Goal: Information Seeking & Learning: Learn about a topic

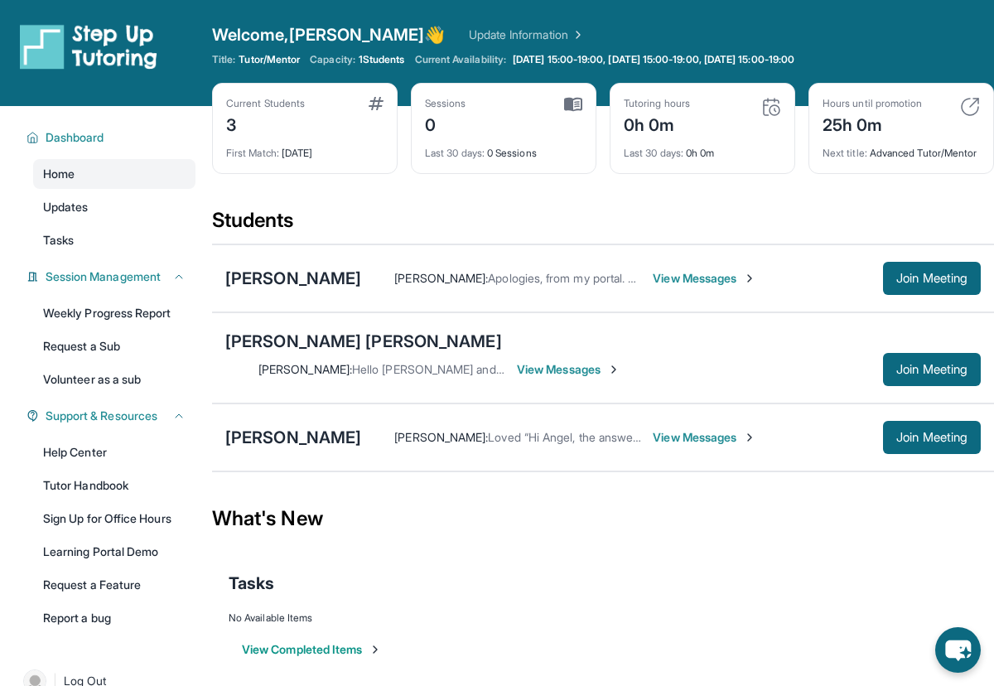
scroll to position [106, 0]
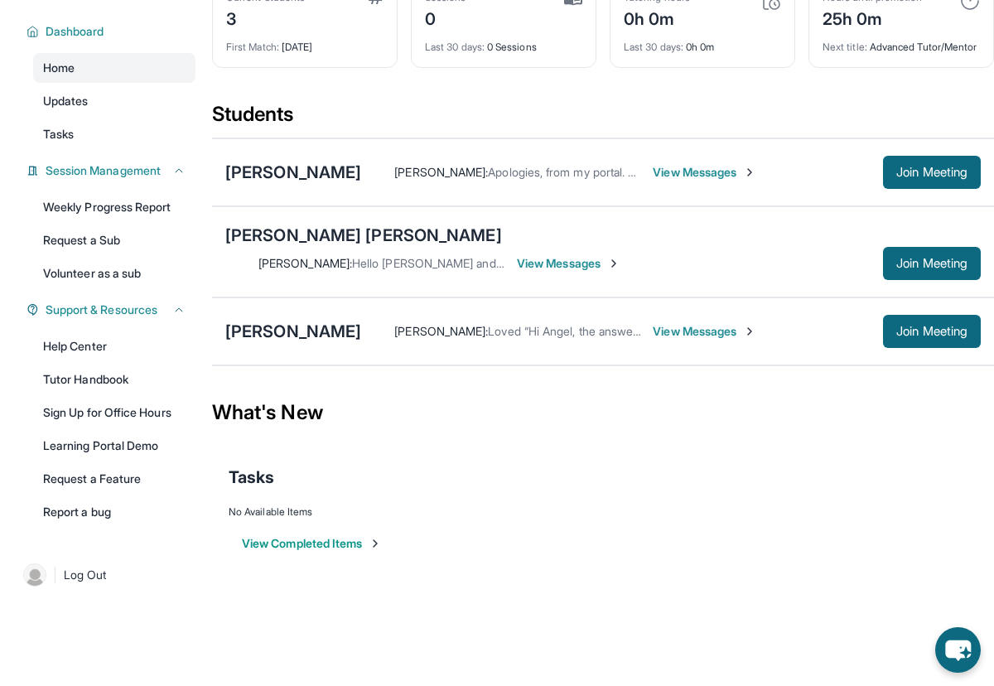
click at [653, 181] on span "View Messages" at bounding box center [705, 172] width 104 height 17
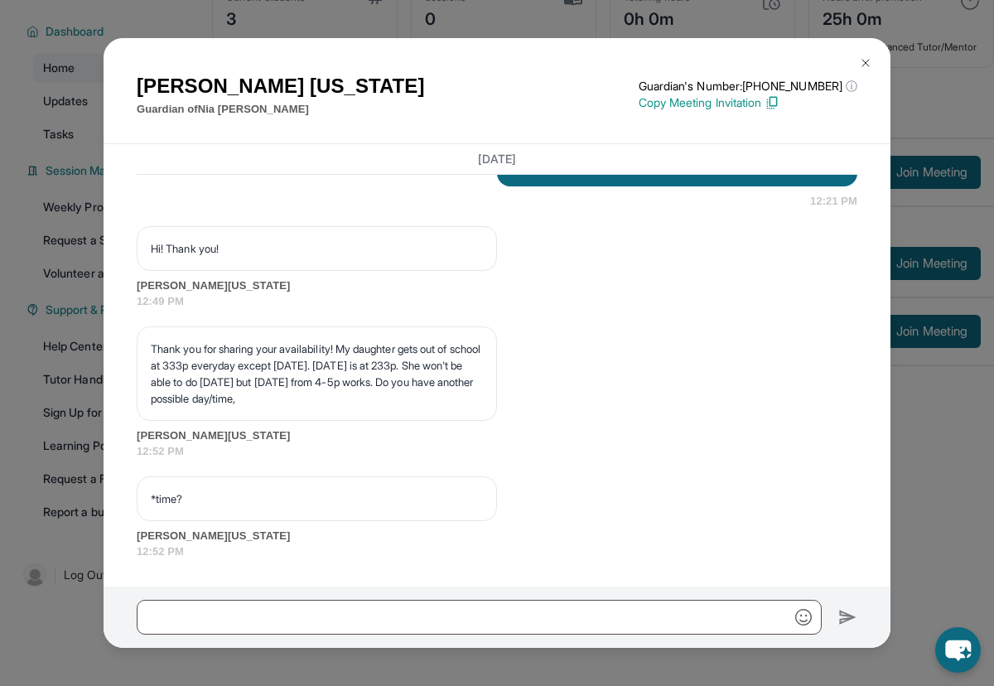
scroll to position [2240, 0]
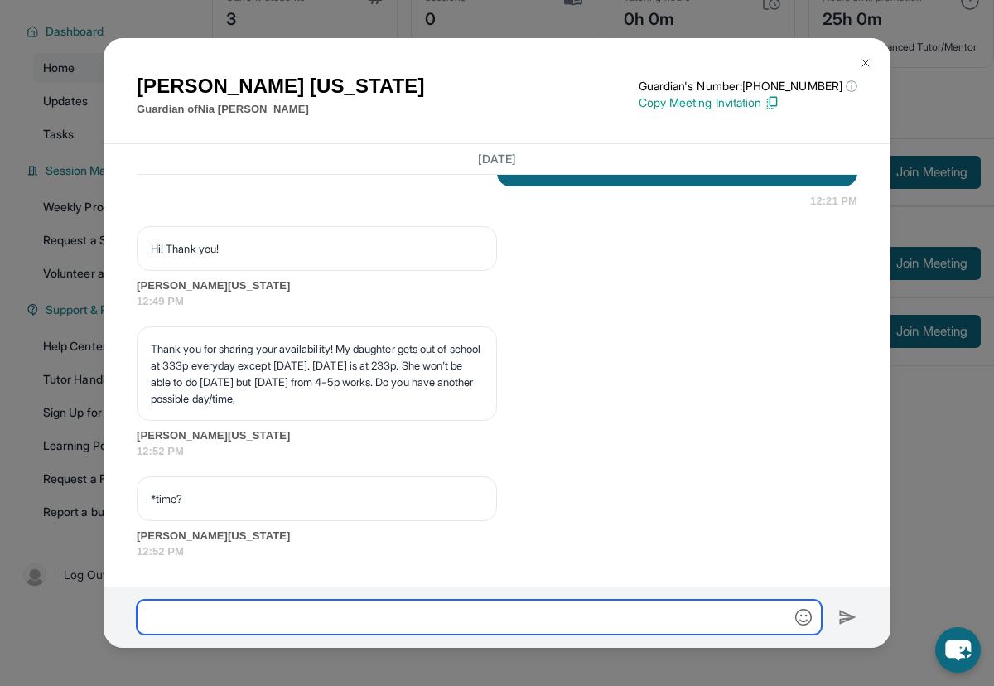
click at [187, 609] on input "text" at bounding box center [479, 617] width 685 height 35
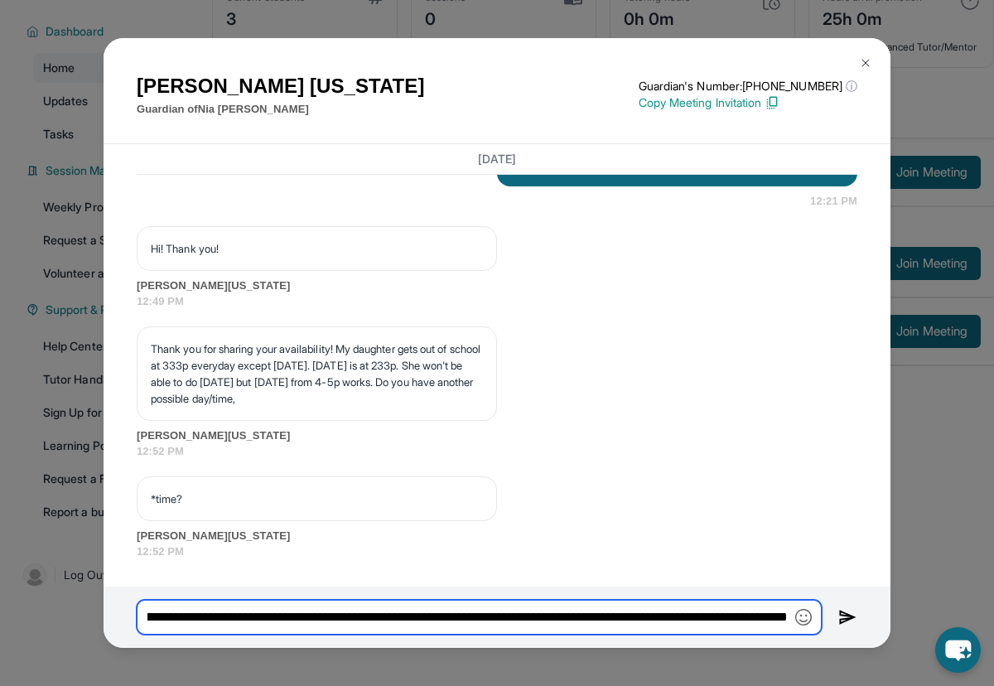
scroll to position [0, 568]
type input "**********"
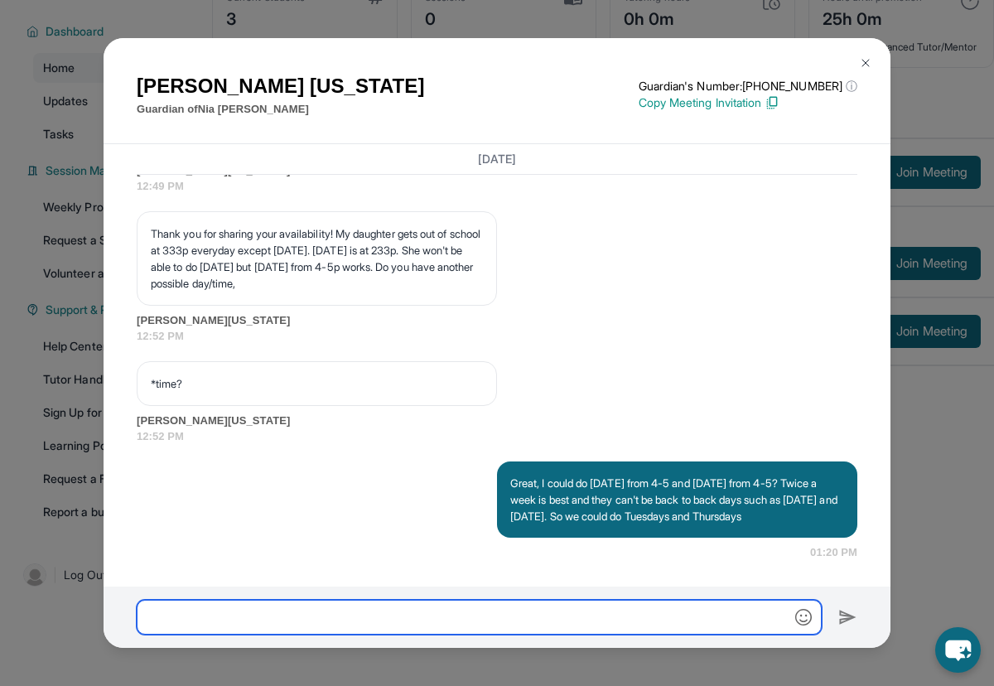
scroll to position [2373, 0]
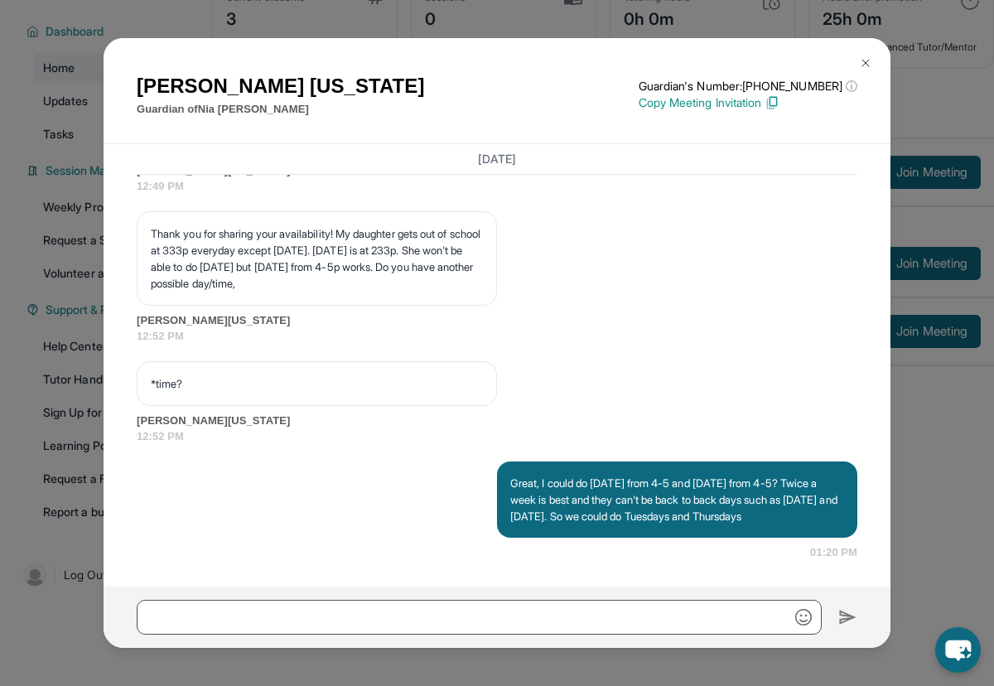
click at [864, 60] on img at bounding box center [865, 62] width 13 height 13
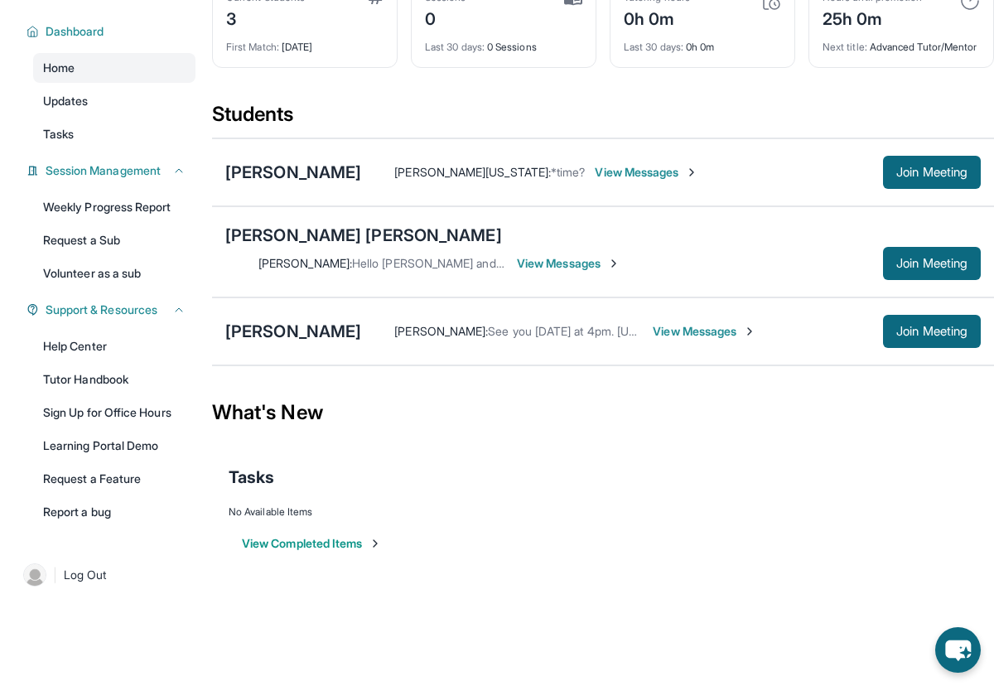
scroll to position [0, 0]
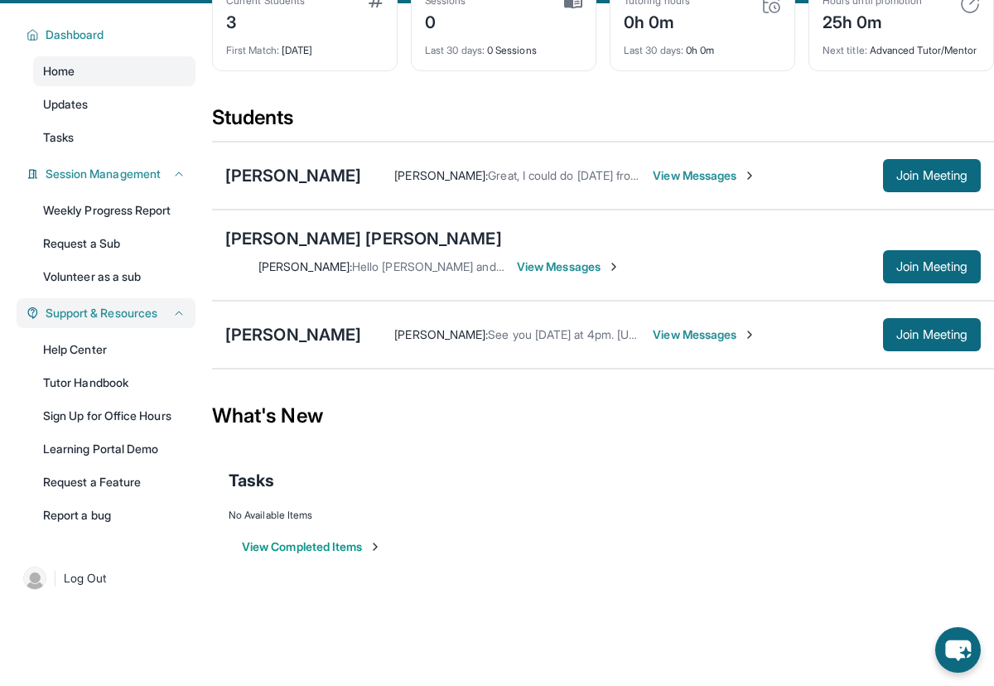
scroll to position [106, 0]
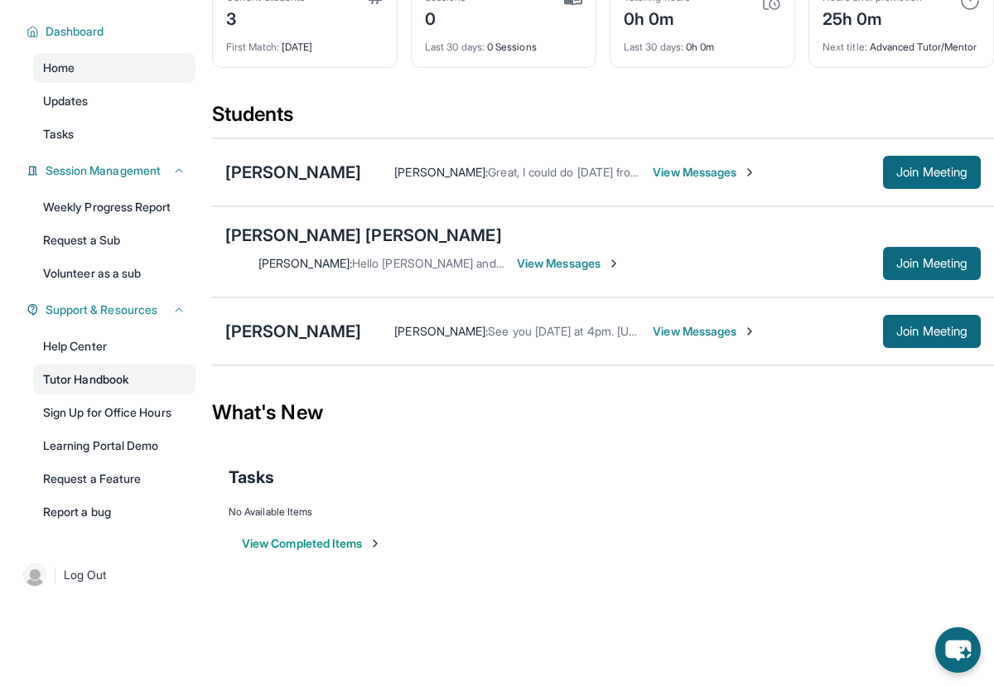
click at [99, 387] on link "Tutor Handbook" at bounding box center [114, 379] width 162 height 30
click at [72, 379] on link "Tutor Handbook" at bounding box center [114, 379] width 162 height 30
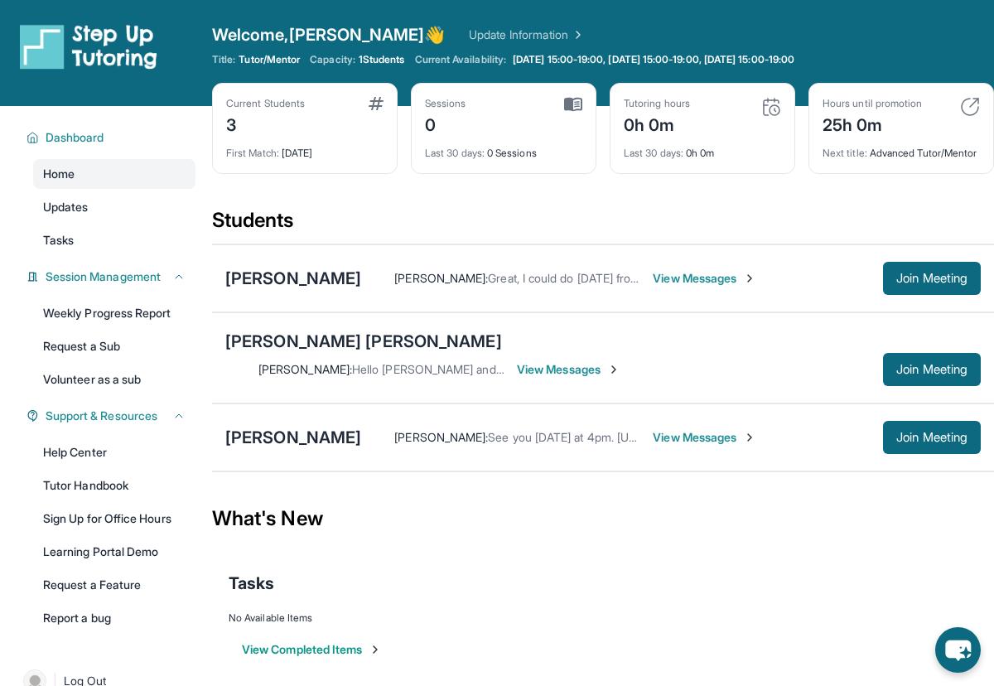
click at [717, 429] on span "View Messages" at bounding box center [705, 437] width 104 height 17
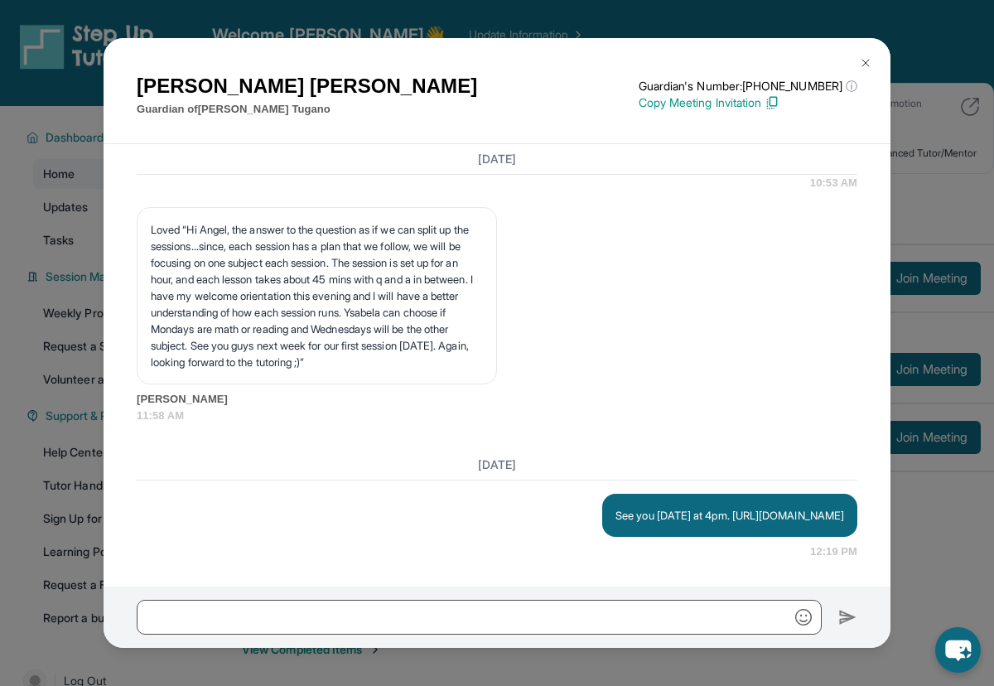
scroll to position [2405, 0]
click at [868, 60] on img at bounding box center [865, 62] width 13 height 13
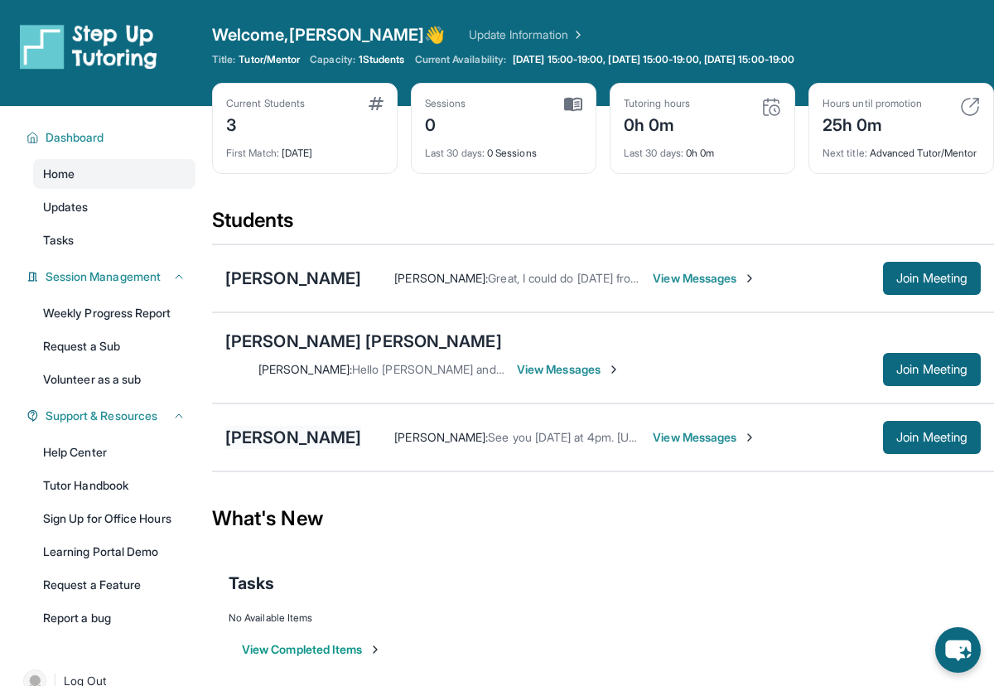
click at [269, 432] on div "[PERSON_NAME]" at bounding box center [293, 437] width 136 height 23
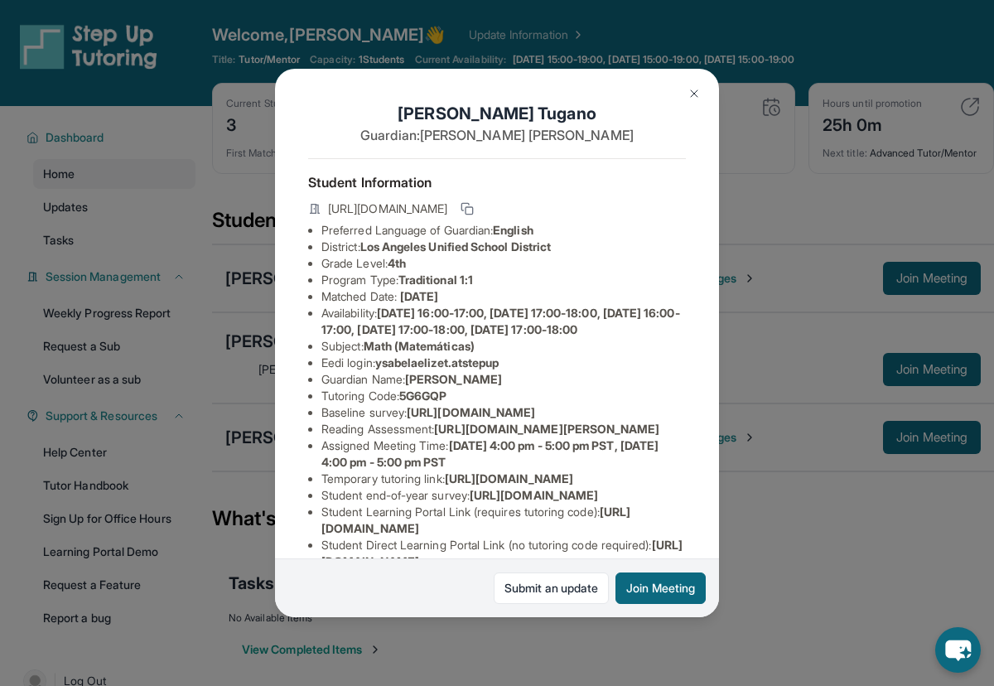
drag, startPoint x: 385, startPoint y: 381, endPoint x: 509, endPoint y: 383, distance: 124.3
click at [500, 369] on span "ysabelaelizet.atstepup" at bounding box center [437, 362] width 124 height 14
drag, startPoint x: 384, startPoint y: 380, endPoint x: 514, endPoint y: 376, distance: 130.1
click at [514, 371] on li "Eedi login : ysabelaelizet.atstepup" at bounding box center [503, 363] width 364 height 17
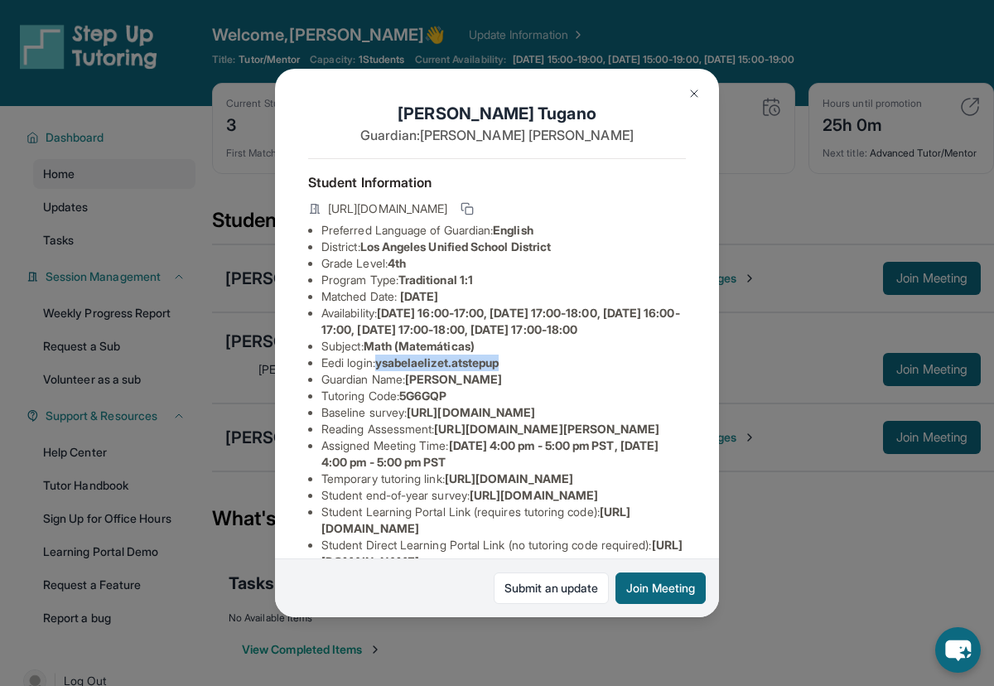
copy span "ysabelaelizet.atstepup"
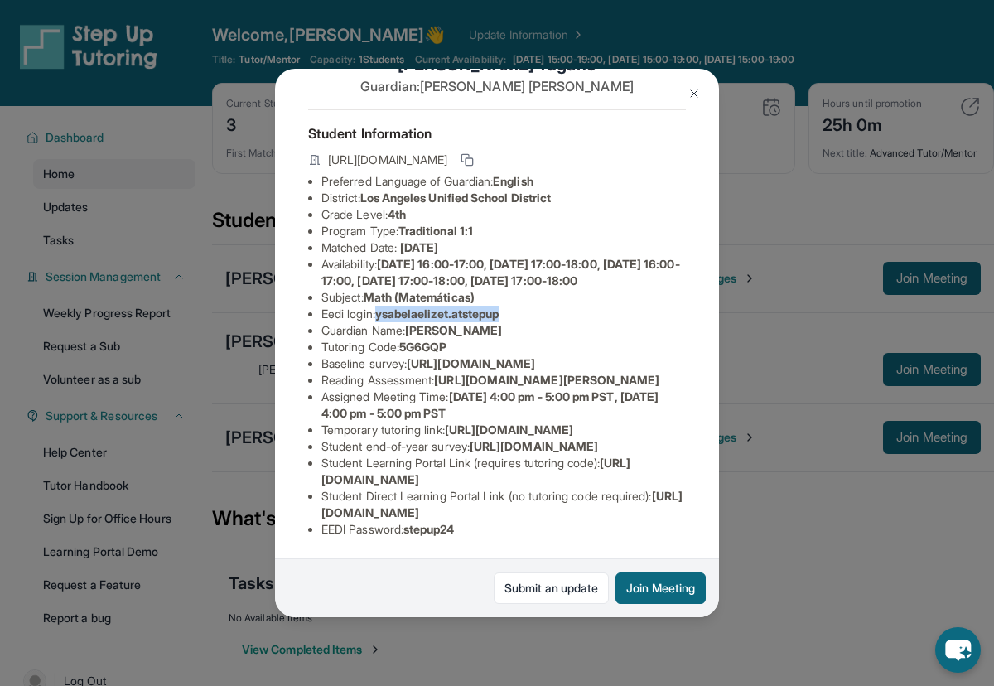
scroll to position [230, 0]
drag, startPoint x: 414, startPoint y: 531, endPoint x: 467, endPoint y: 529, distance: 53.0
click at [467, 529] on li "EEDI Password : stepup24" at bounding box center [503, 529] width 364 height 17
copy span "stepup24"
click at [691, 91] on img at bounding box center [694, 93] width 13 height 13
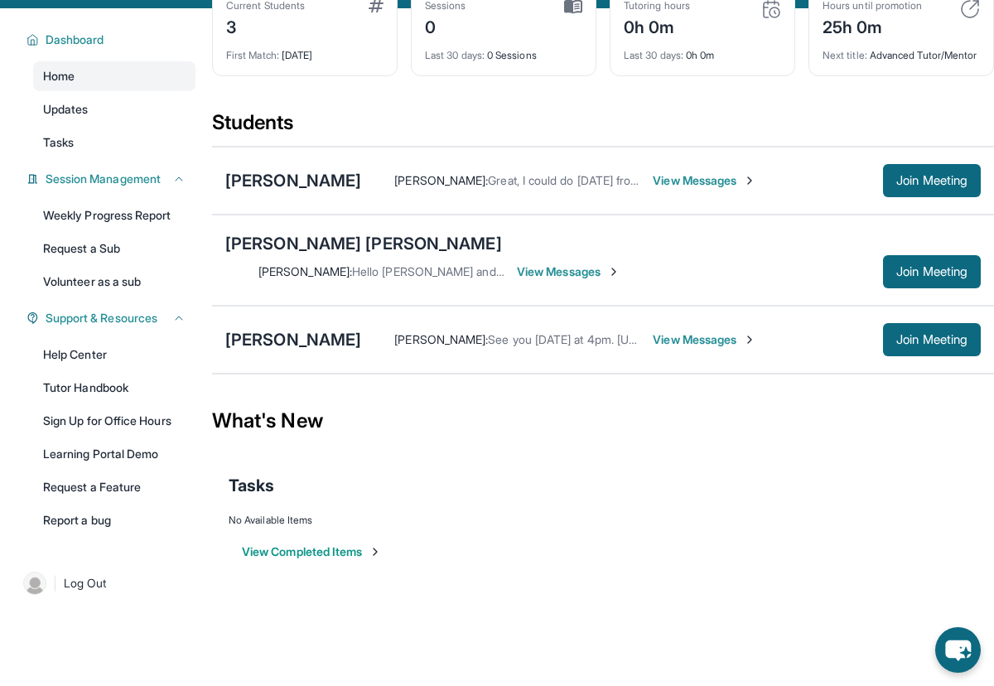
scroll to position [97, 0]
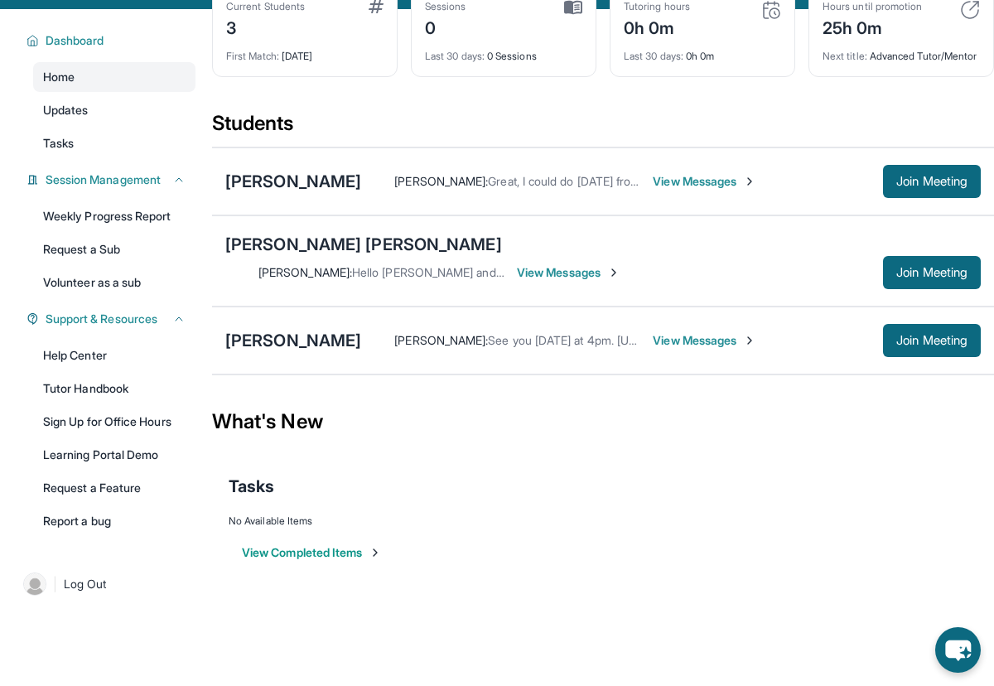
click at [653, 190] on span "View Messages" at bounding box center [705, 181] width 104 height 17
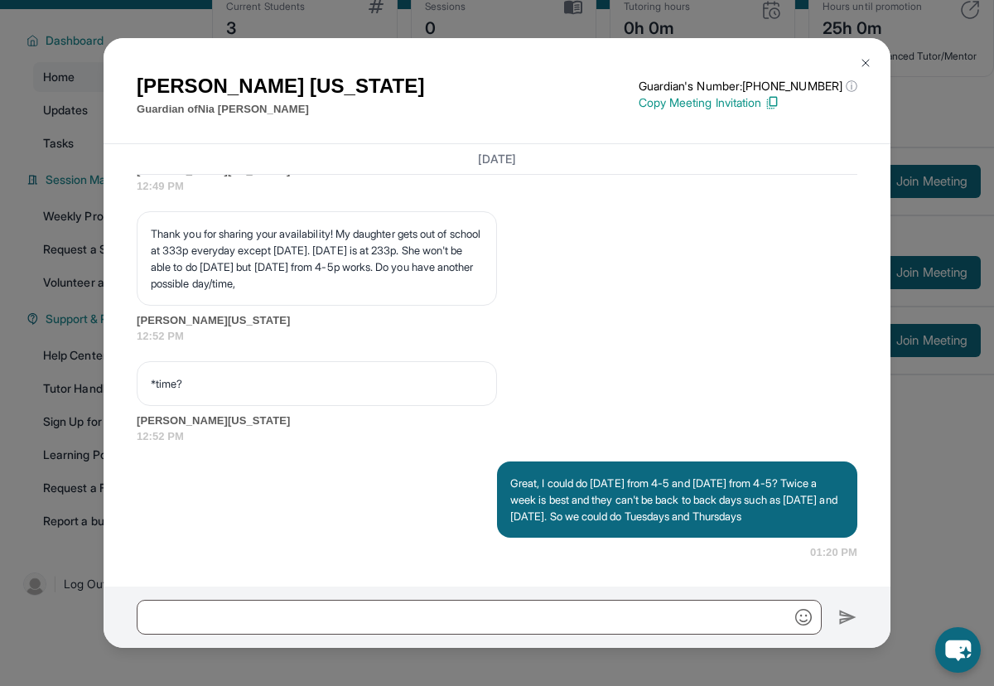
scroll to position [2373, 0]
click at [940, 41] on div "Sheela Washington Guardian of Nia Hamilton Guardian's Number: +14027994533 ⓘ Th…" at bounding box center [497, 343] width 994 height 686
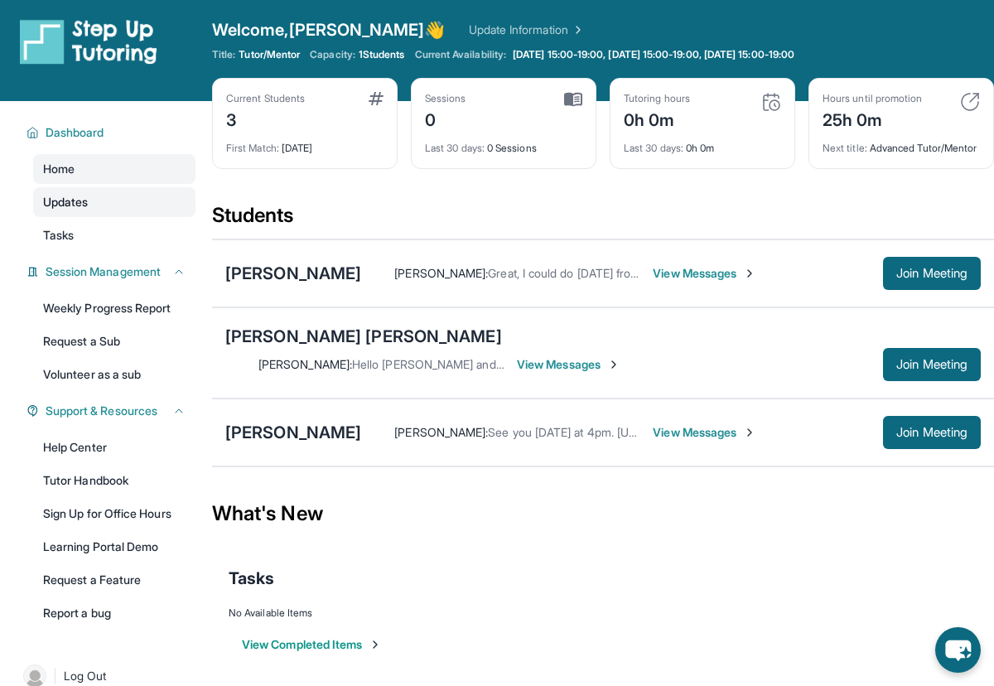
scroll to position [0, 0]
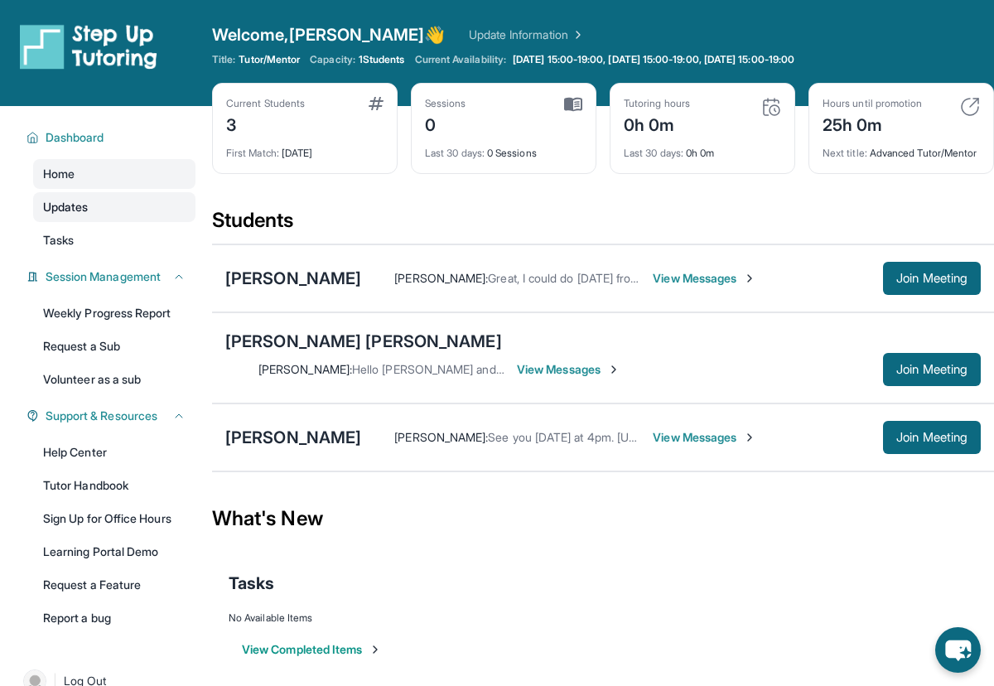
click at [69, 207] on span "Updates" at bounding box center [66, 207] width 46 height 17
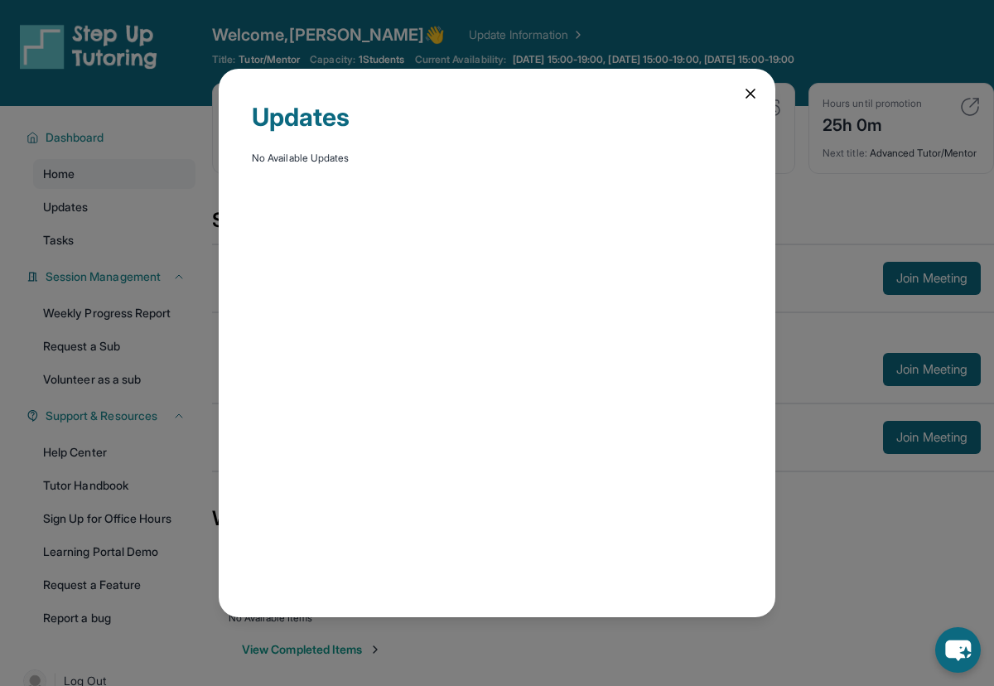
click at [754, 99] on icon at bounding box center [750, 93] width 17 height 17
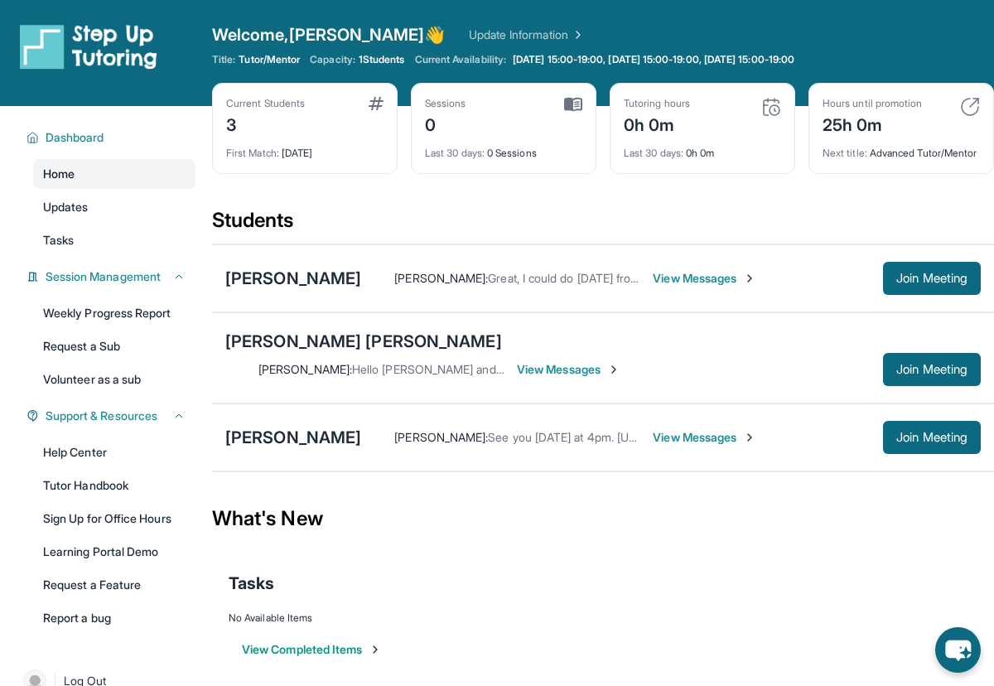
click at [56, 171] on span "Home" at bounding box center [58, 174] width 31 height 17
click at [469, 38] on link "Update Information" at bounding box center [527, 35] width 116 height 17
click at [469, 36] on link "Update Information" at bounding box center [527, 35] width 116 height 17
click at [61, 203] on span "Updates" at bounding box center [66, 207] width 46 height 17
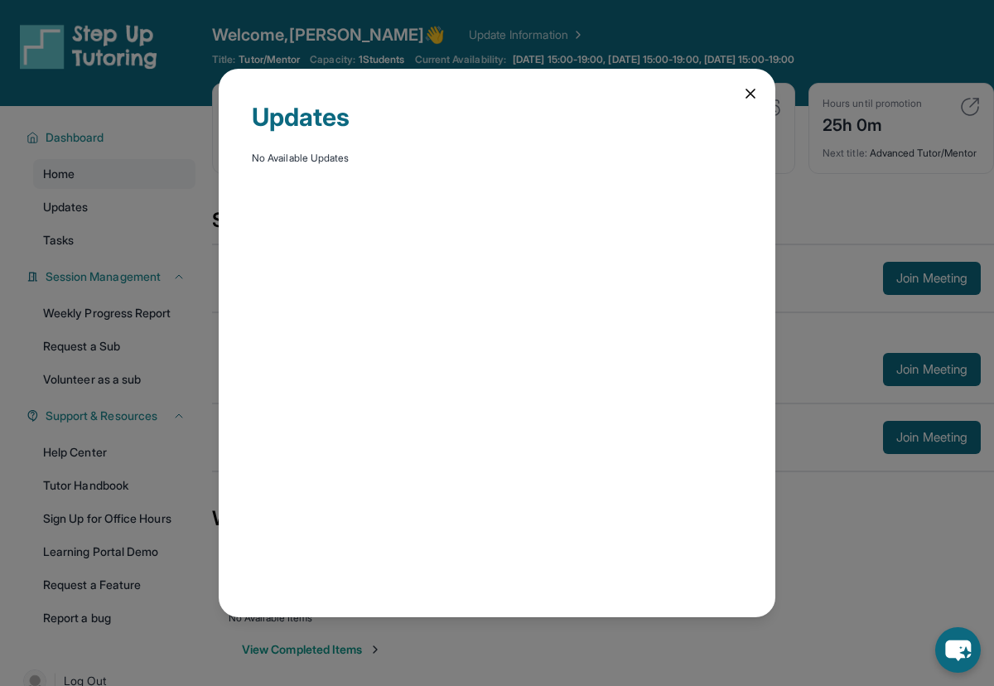
click at [66, 175] on div "Updates No Available Updates" at bounding box center [497, 343] width 994 height 686
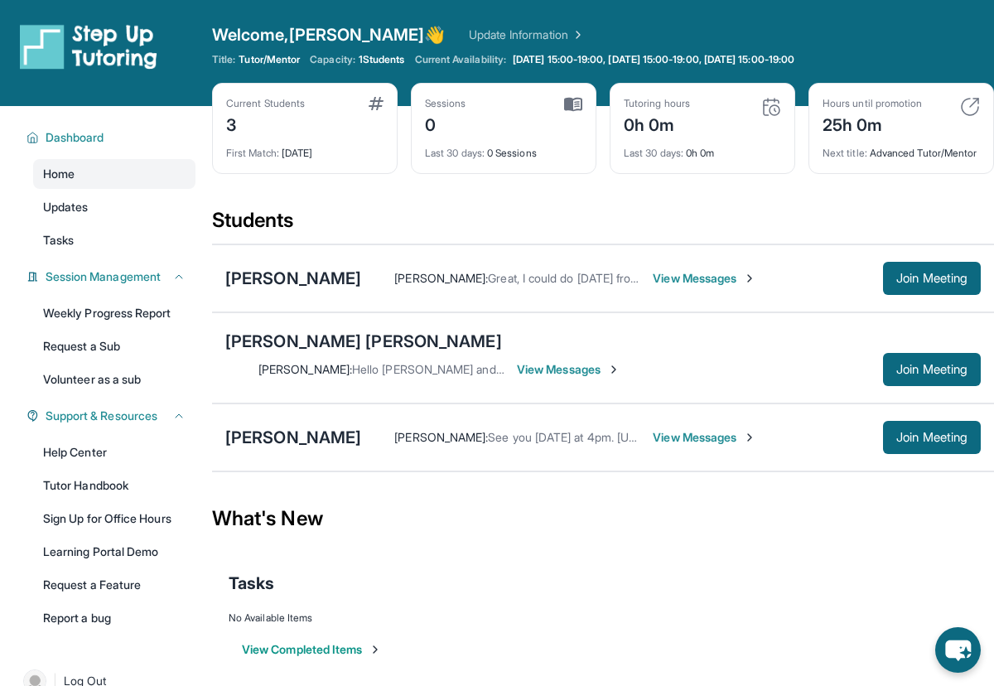
click at [653, 287] on span "View Messages" at bounding box center [705, 278] width 104 height 17
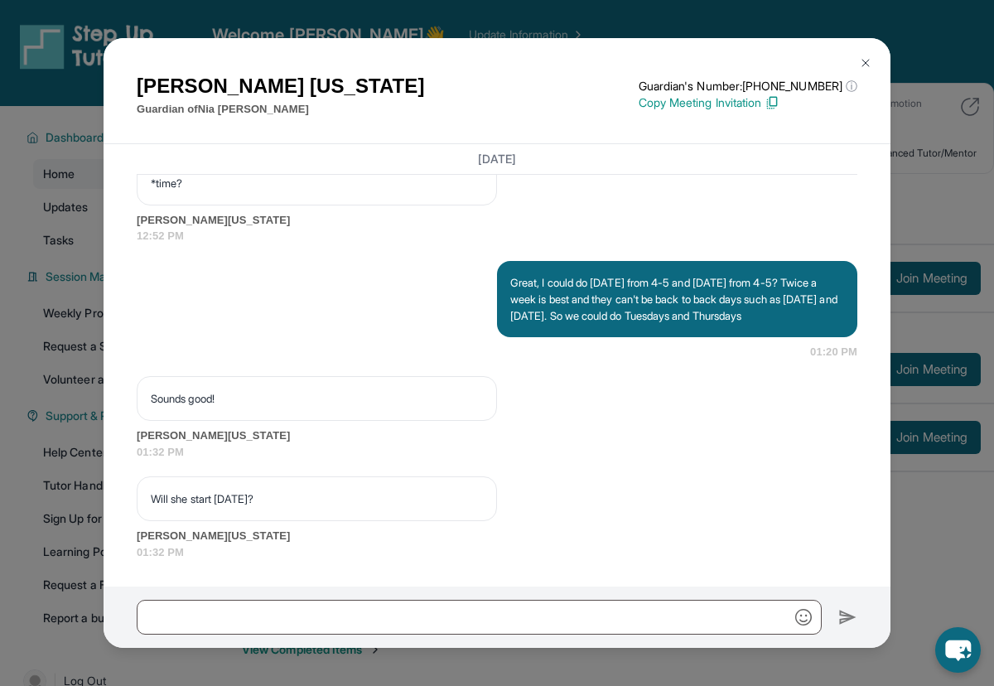
scroll to position [2573, 0]
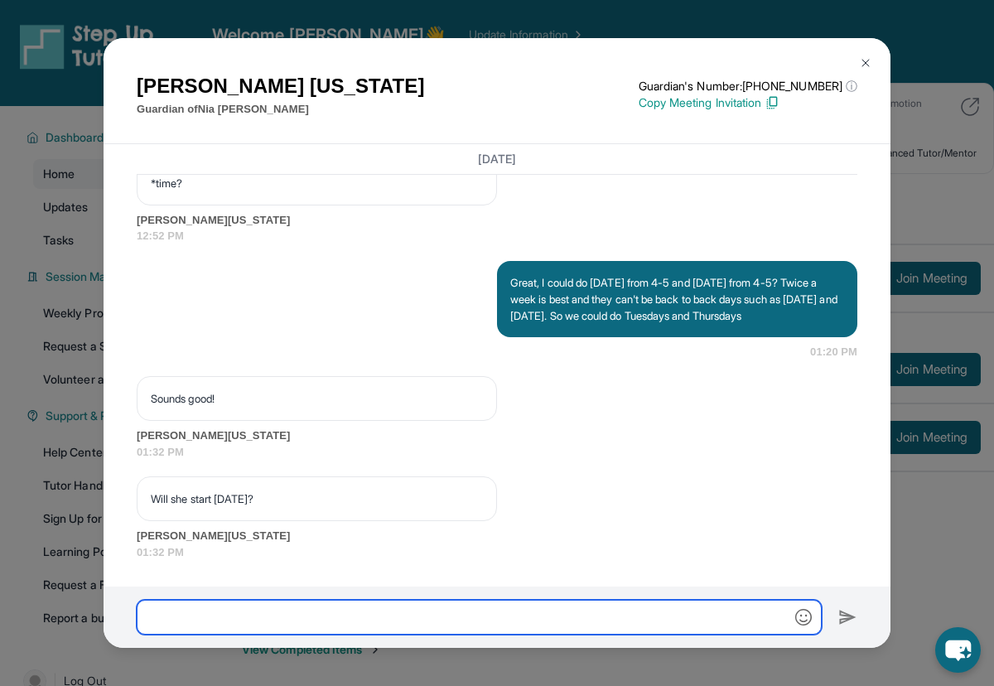
click at [190, 611] on input "text" at bounding box center [479, 617] width 685 height 35
type input "*"
type input "**********"
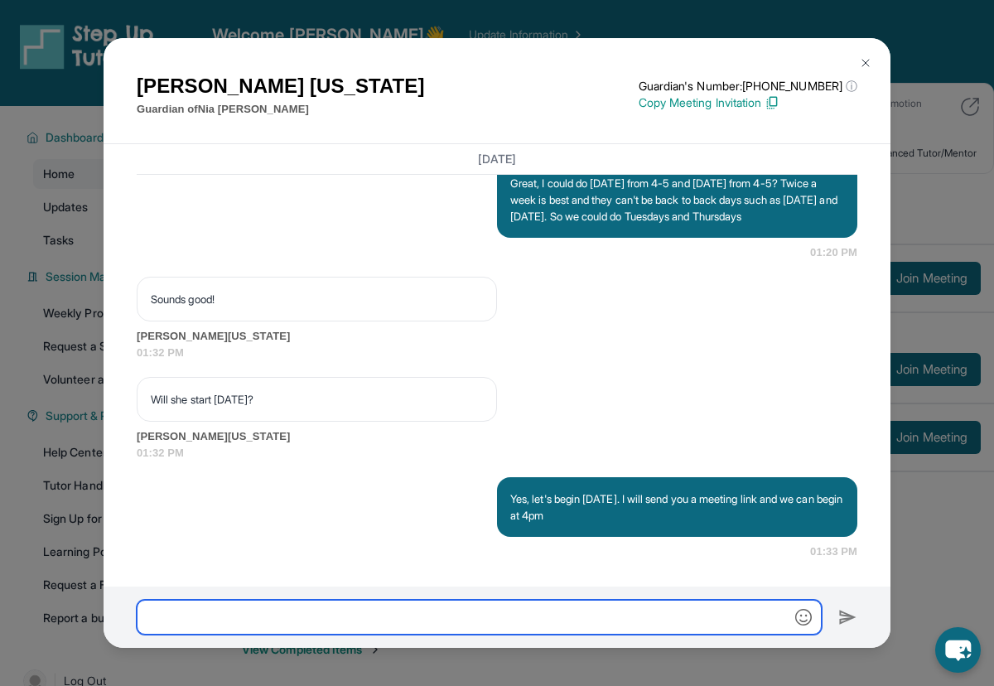
scroll to position [2672, 0]
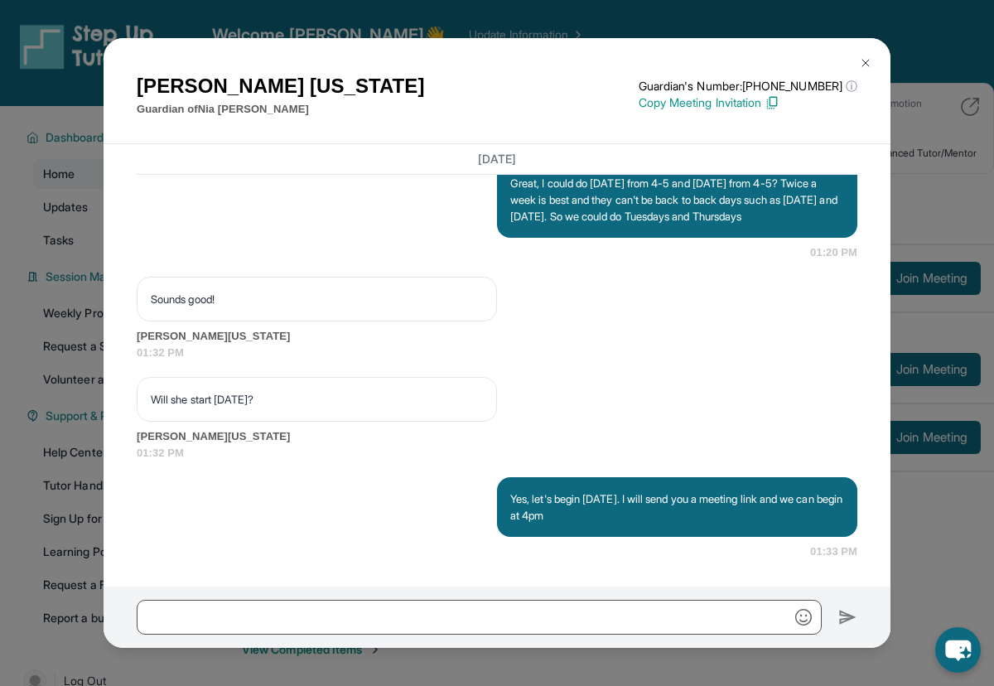
click at [663, 108] on p "Copy Meeting Invitation" at bounding box center [748, 102] width 219 height 17
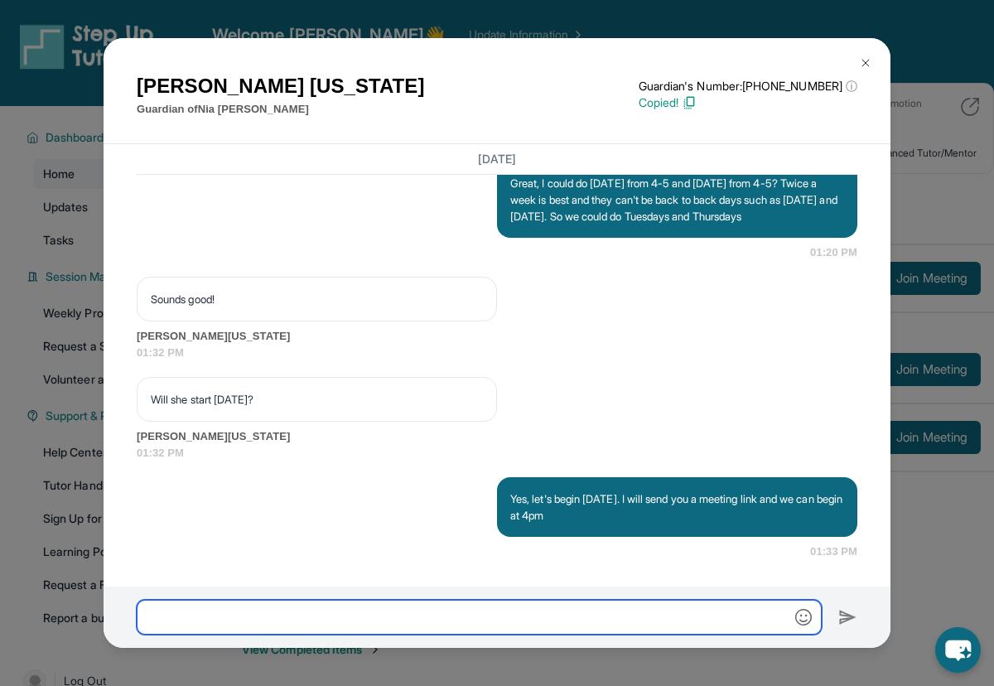
click at [458, 614] on input "text" at bounding box center [479, 617] width 685 height 35
paste input "**********"
type input "**********"
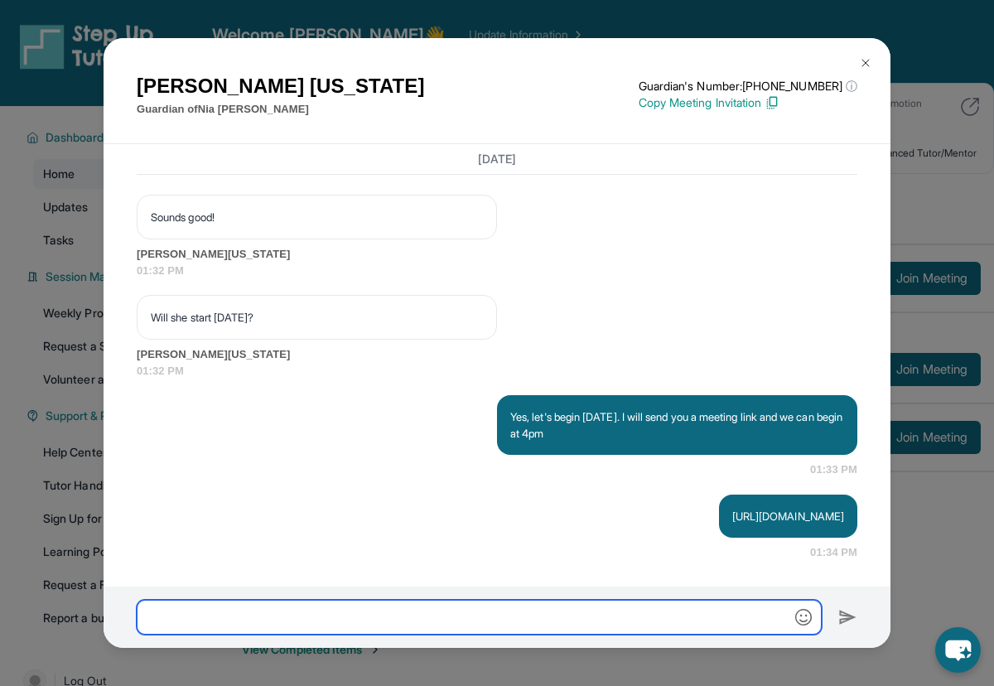
scroll to position [2754, 0]
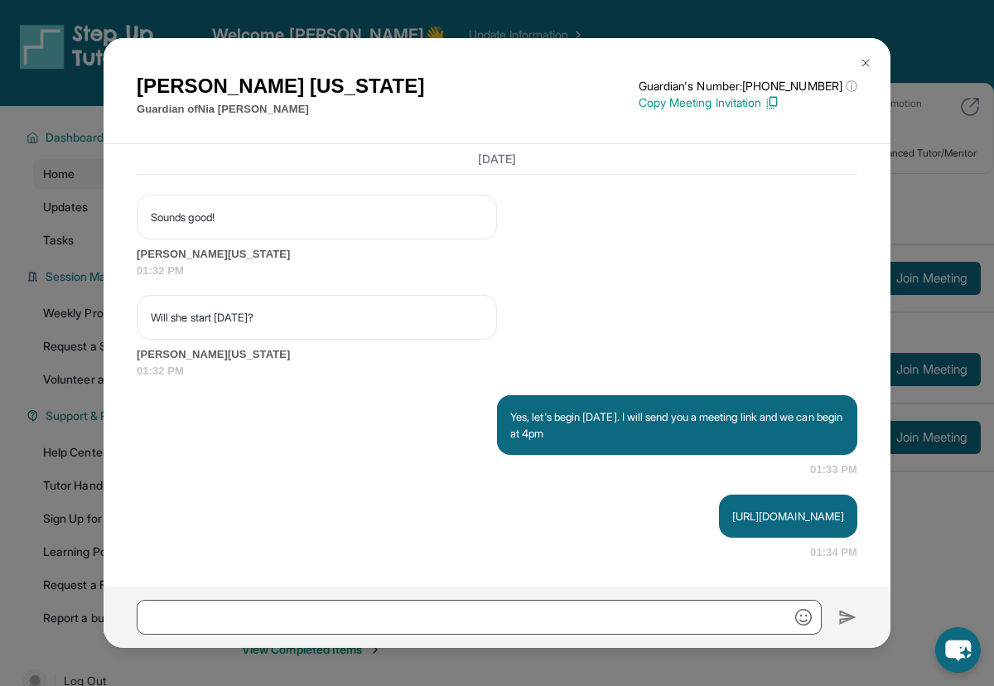
click at [732, 521] on p "https://student-portal.stepuptutoring.org/student/QRTRKJ" at bounding box center [788, 516] width 112 height 17
click at [492, 565] on div "Wednesday <p>**New Step Up Tutoring Match Chat**: Hi Sheela! This is the start …" at bounding box center [497, 365] width 787 height 442
click at [732, 516] on p "https://student-portal.stepuptutoring.org/student/QRTRKJ" at bounding box center [788, 516] width 112 height 17
click at [698, 562] on div "Wednesday <p>**New Step Up Tutoring Match Chat**: Hi Sheela! This is the start …" at bounding box center [497, 365] width 787 height 442
click at [864, 63] on img at bounding box center [865, 62] width 13 height 13
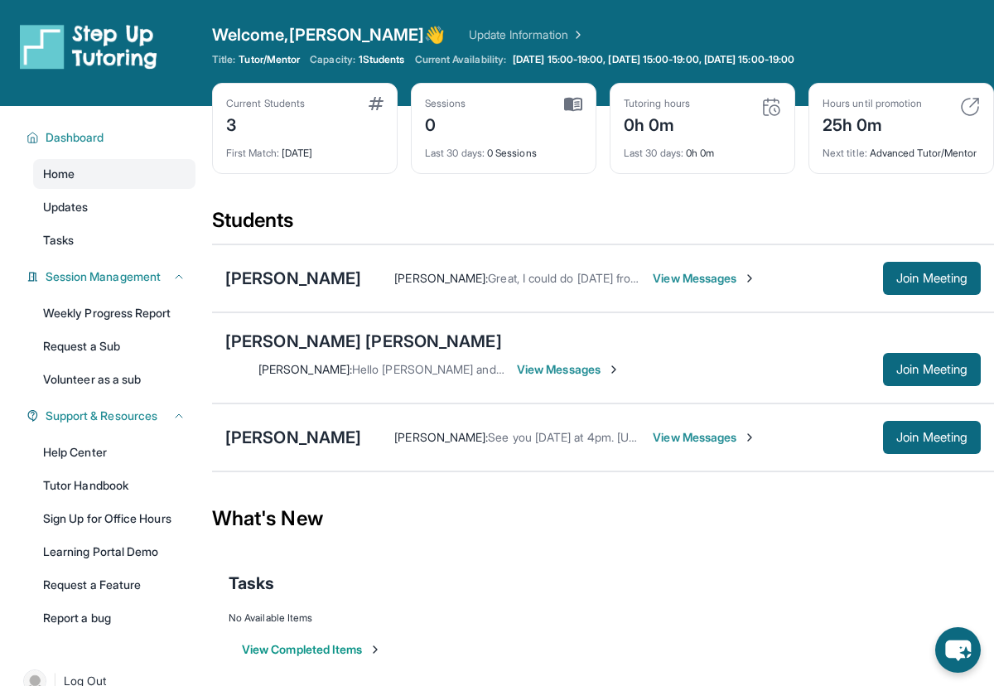
click at [620, 361] on span "View Messages" at bounding box center [569, 369] width 104 height 17
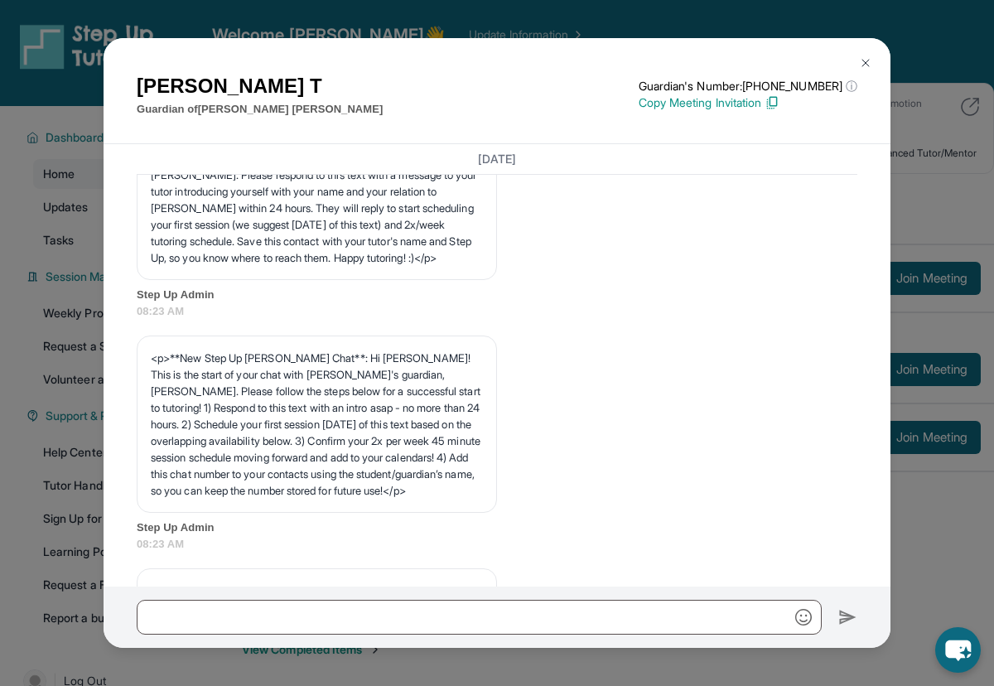
scroll to position [0, 0]
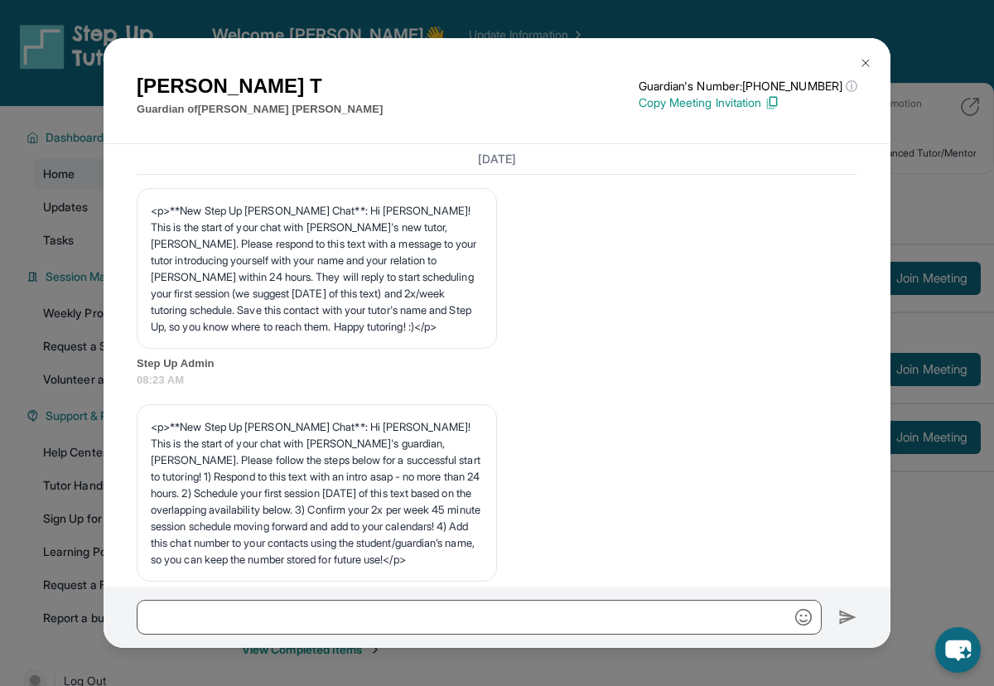
click at [868, 61] on img at bounding box center [865, 62] width 13 height 13
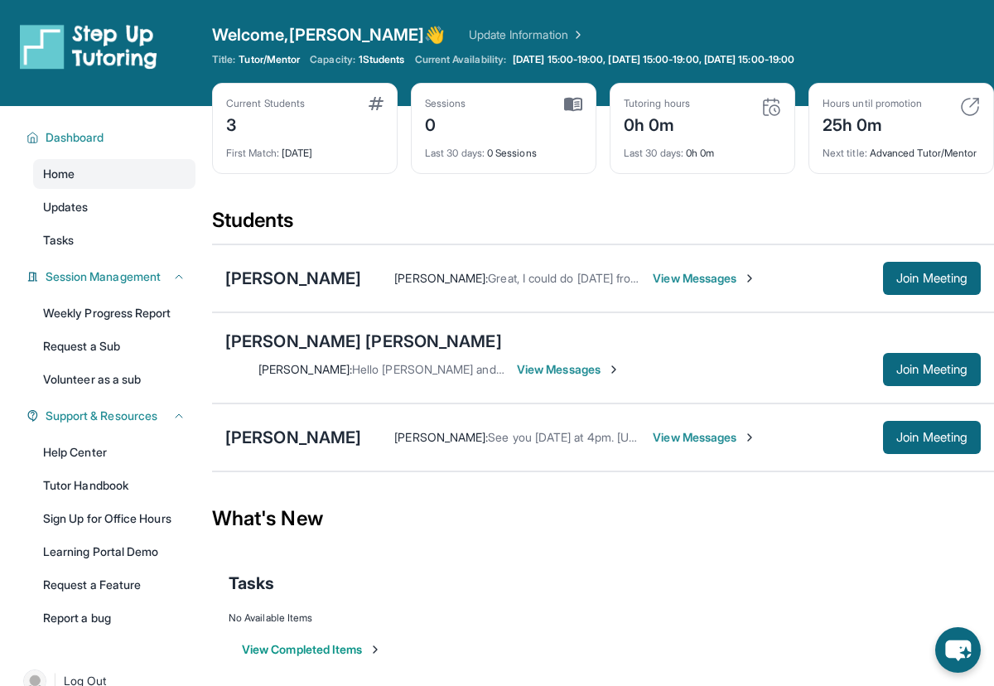
click at [469, 36] on link "Update Information" at bounding box center [527, 35] width 116 height 17
click at [85, 558] on link "Learning Portal Demo" at bounding box center [114, 552] width 162 height 30
click at [87, 313] on link "Weekly Progress Report" at bounding box center [114, 313] width 162 height 30
